Goal: Task Accomplishment & Management: Manage account settings

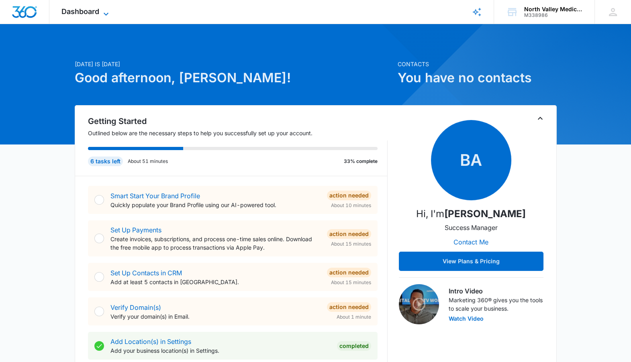
click at [75, 14] on span "Dashboard" at bounding box center [80, 11] width 38 height 8
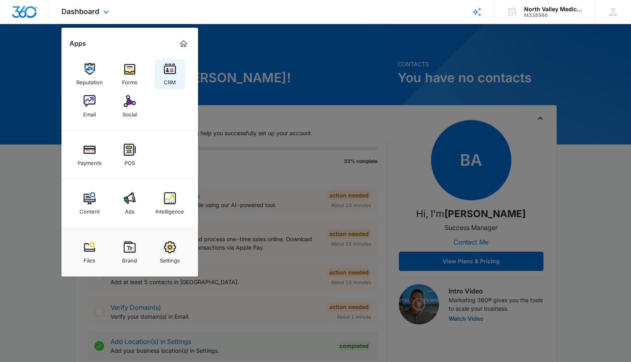
click at [161, 70] on link "CRM" at bounding box center [170, 74] width 31 height 31
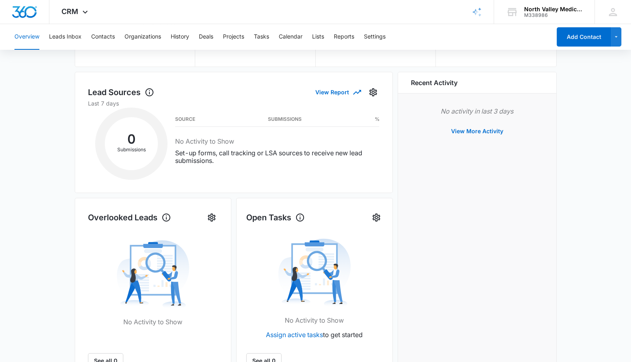
scroll to position [87, 0]
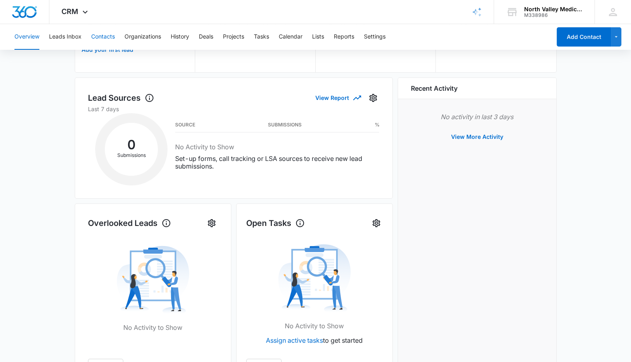
click at [106, 35] on button "Contacts" at bounding box center [103, 37] width 24 height 26
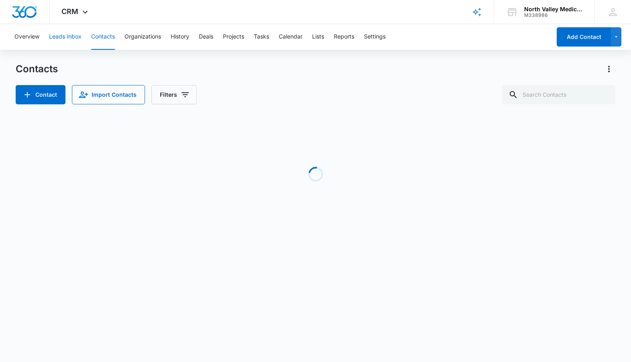
click at [70, 37] on button "Leads Inbox" at bounding box center [65, 37] width 33 height 26
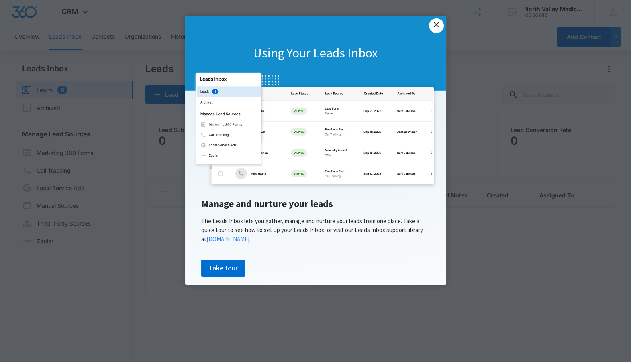
click at [437, 23] on link "×" at bounding box center [436, 25] width 14 height 14
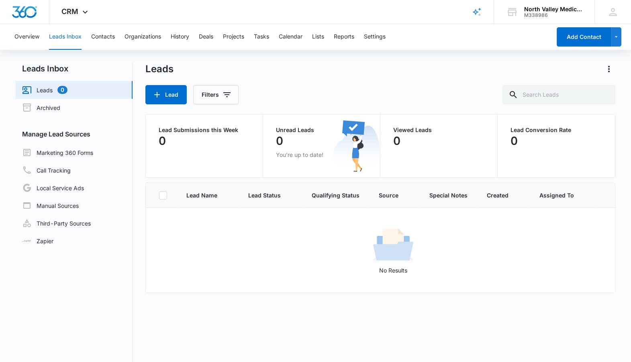
click at [570, 64] on div "Leads" at bounding box center [380, 69] width 470 height 13
drag, startPoint x: 565, startPoint y: 12, endPoint x: 559, endPoint y: 12, distance: 6.0
click at [559, 12] on div "CRM Apps Reputation Forms CRM Email Social Payments POS Content Ads Intelligenc…" at bounding box center [315, 12] width 631 height 24
click at [614, 8] on icon at bounding box center [613, 12] width 12 height 12
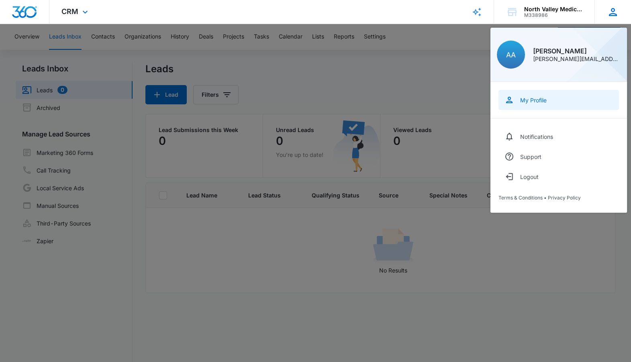
click at [544, 98] on div "My Profile" at bounding box center [533, 100] width 27 height 7
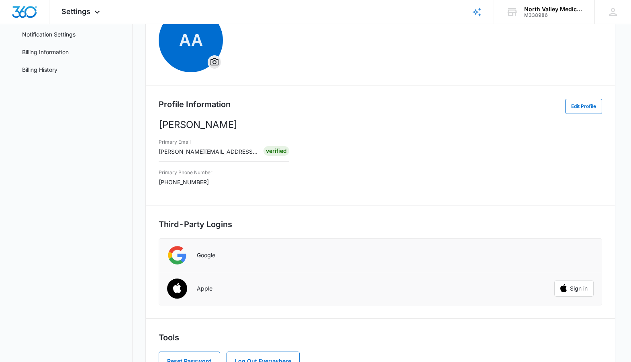
scroll to position [110, 0]
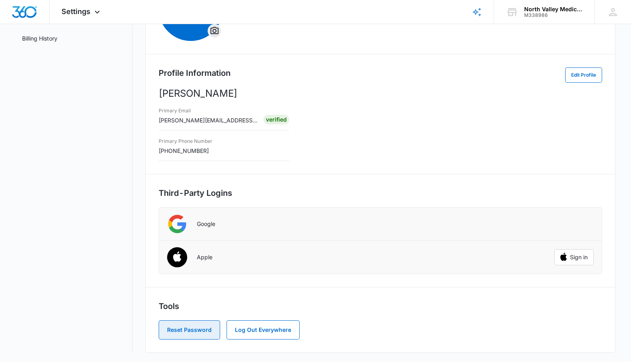
click at [188, 326] on button "Reset Password" at bounding box center [189, 330] width 61 height 19
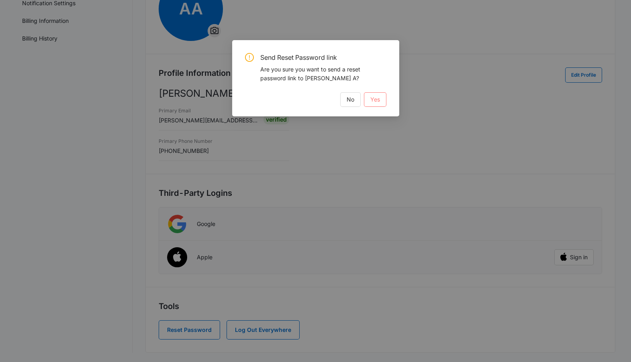
click at [375, 99] on span "Yes" at bounding box center [375, 99] width 10 height 9
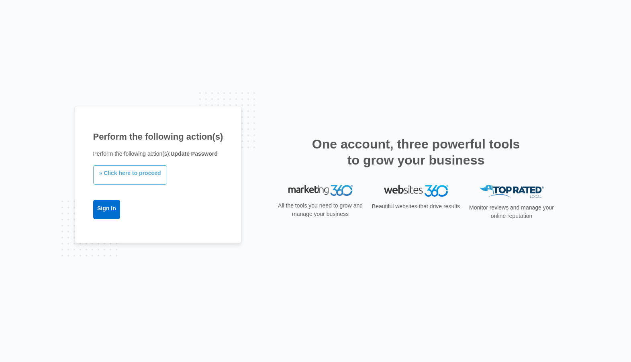
click at [116, 174] on link "» Click here to proceed" at bounding box center [130, 175] width 74 height 19
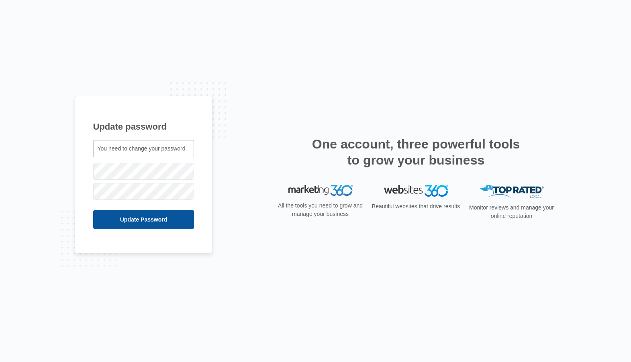
click at [110, 225] on input "Update Password" at bounding box center [143, 219] width 101 height 19
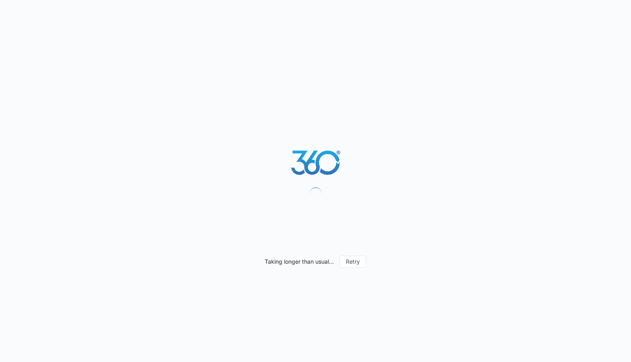
drag, startPoint x: 0, startPoint y: 0, endPoint x: 285, endPoint y: 131, distance: 313.4
click at [117, 219] on div "Taking longer than usual... Retry" at bounding box center [315, 181] width 631 height 362
